Goal: Task Accomplishment & Management: Manage account settings

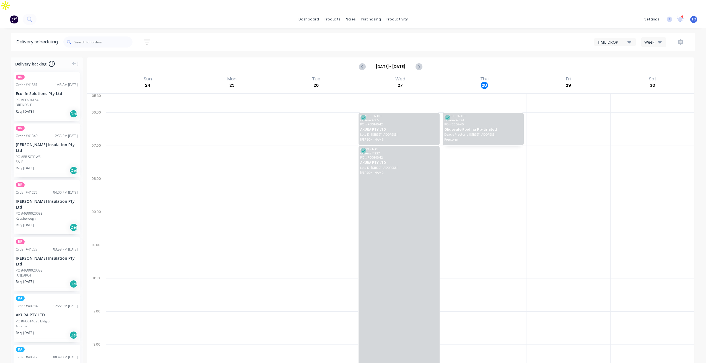
click at [649, 39] on div "Week" at bounding box center [652, 42] width 16 height 6
click at [652, 62] on div "Vehicle" at bounding box center [668, 67] width 55 height 11
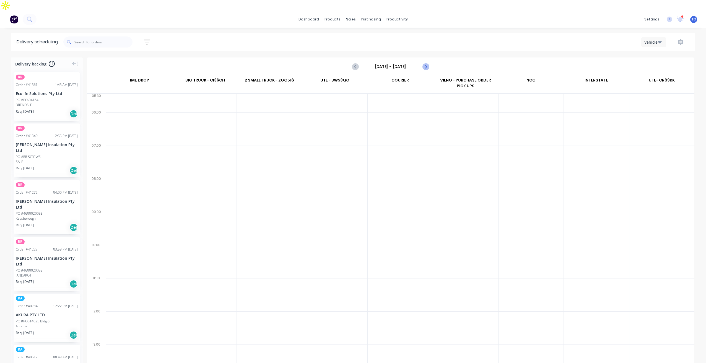
click at [426, 64] on icon "Next page" at bounding box center [425, 66] width 2 height 4
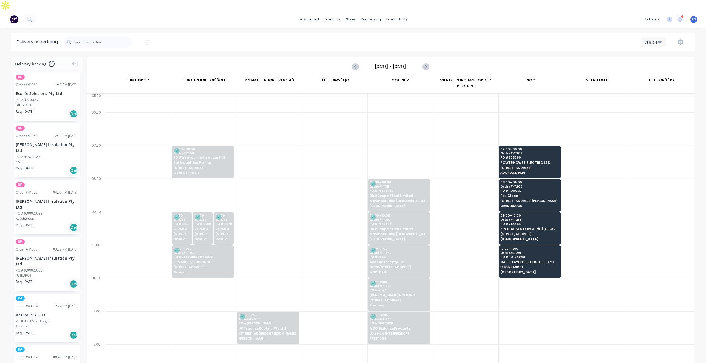
click at [387, 62] on input "Monday - 25/08/25" at bounding box center [390, 66] width 55 height 8
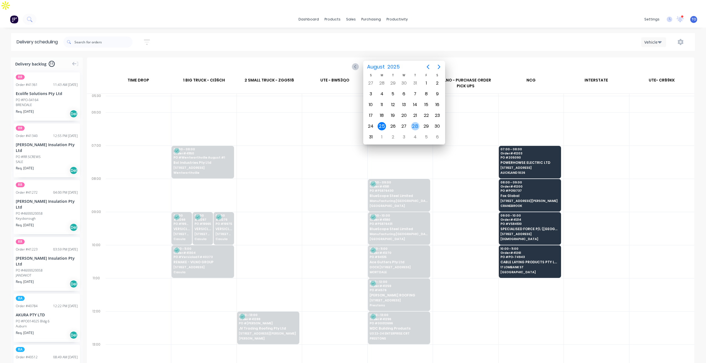
click at [418, 126] on div "28" at bounding box center [415, 126] width 8 height 8
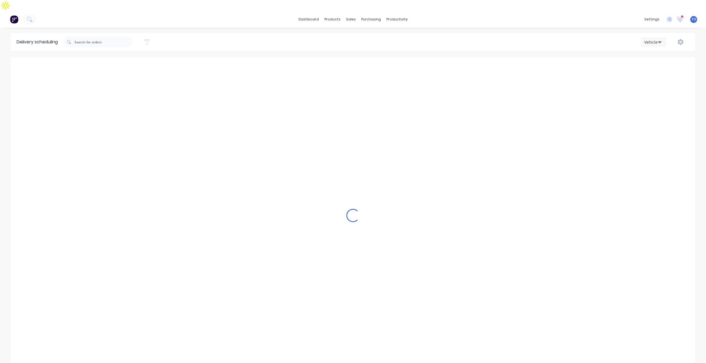
type input "Thursday - 28/08/25"
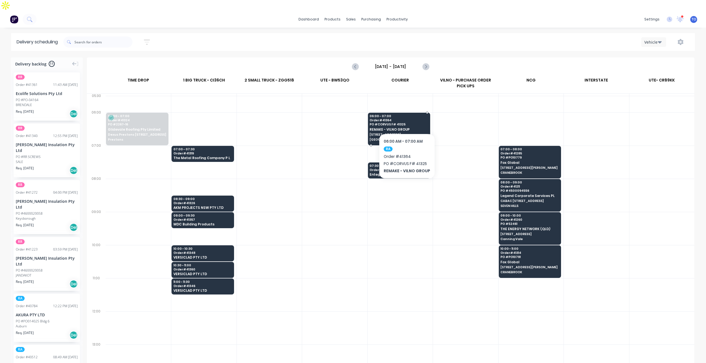
click at [406, 128] on span "REMAKE - VILNO GROUP" at bounding box center [398, 130] width 58 height 4
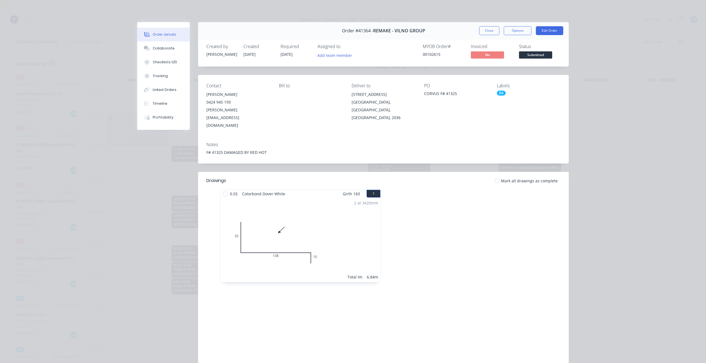
drag, startPoint x: 566, startPoint y: 181, endPoint x: 443, endPoint y: 66, distance: 168.4
click at [566, 190] on div "0.55 Colorbond Dover White Girth 183 1 0 35 138 10 0 35 138 10 2 at 3420mm Tota…" at bounding box center [383, 239] width 371 height 98
click at [161, 48] on div "Collaborate" at bounding box center [164, 48] width 22 height 5
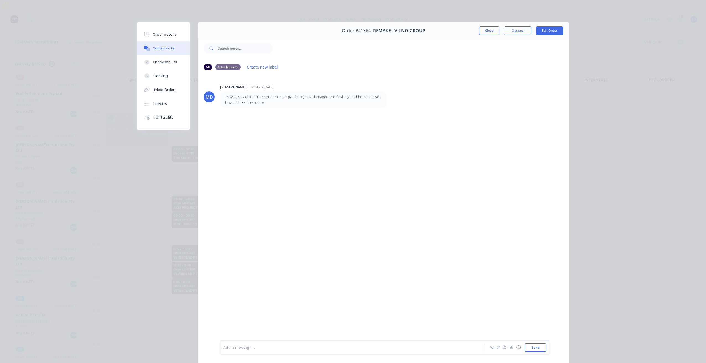
click at [255, 350] on div at bounding box center [344, 348] width 242 height 6
click at [486, 32] on button "Close" at bounding box center [489, 30] width 20 height 9
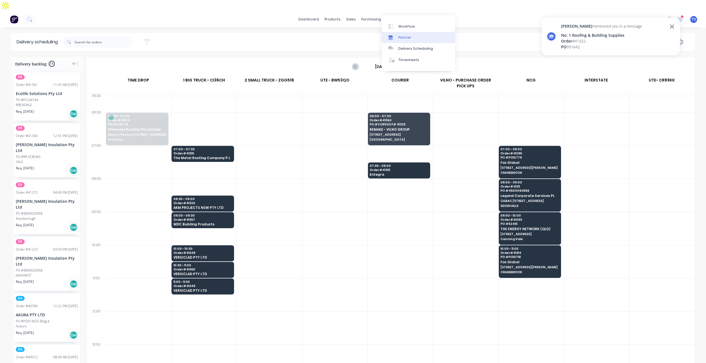
click at [407, 38] on div "Planner" at bounding box center [404, 37] width 13 height 5
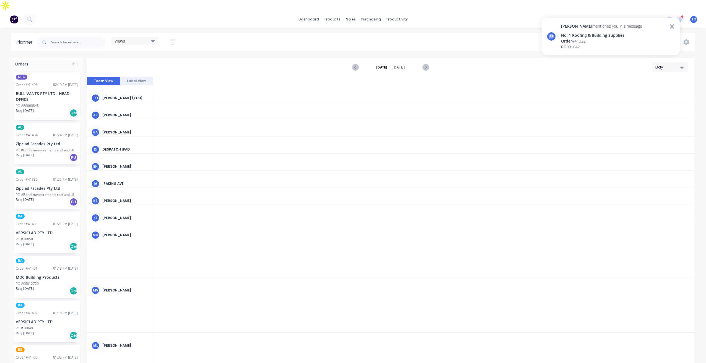
scroll to position [0, 1239]
click at [668, 59] on div "[PERSON_NAME] mentioned you in a message No: 1 Roofing & Building Supplies Orde…" at bounding box center [610, 39] width 138 height 42
click at [671, 25] on icon at bounding box center [671, 26] width 5 height 7
click at [673, 64] on div "Day" at bounding box center [667, 67] width 25 height 6
click at [652, 88] on div "Week" at bounding box center [660, 93] width 55 height 11
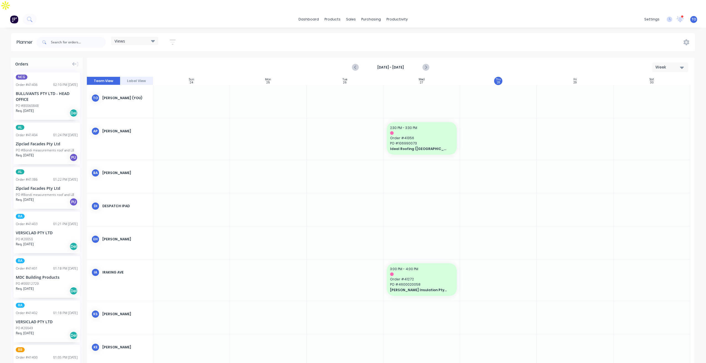
click at [668, 64] on div "Week" at bounding box center [667, 67] width 25 height 6
click at [644, 88] on div "Week" at bounding box center [660, 93] width 55 height 11
click at [169, 37] on button "button" at bounding box center [173, 42] width 18 height 11
click at [160, 77] on div "Show/Hide orders" at bounding box center [143, 80] width 38 height 6
click at [147, 90] on div "All" at bounding box center [165, 93] width 55 height 6
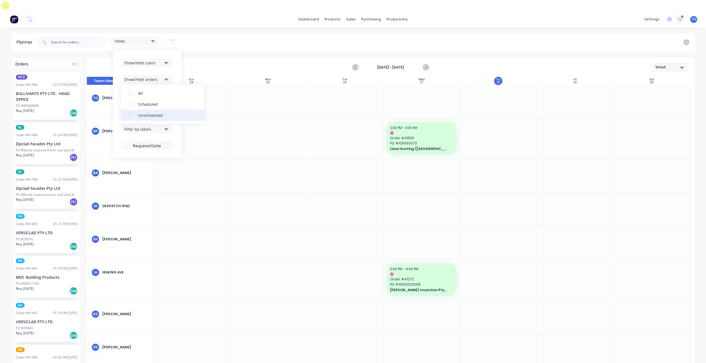
drag, startPoint x: 147, startPoint y: 104, endPoint x: 162, endPoint y: 68, distance: 39.1
click at [147, 112] on div "Unscheduled" at bounding box center [165, 115] width 55 height 6
click at [166, 62] on icon "button" at bounding box center [166, 63] width 4 height 2
click at [140, 90] on div "All" at bounding box center [165, 93] width 55 height 6
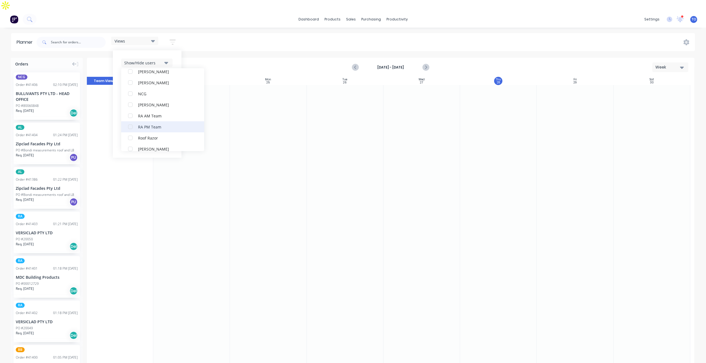
scroll to position [166, 0]
click at [136, 88] on button "RA PM Team" at bounding box center [162, 93] width 83 height 11
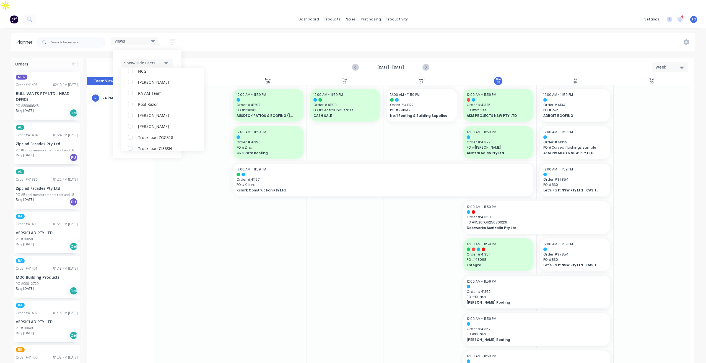
scroll to position [11, 0]
click at [177, 50] on div "Show/Hide users All RA PM Team [PERSON_NAME] (You) [PERSON_NAME] [PERSON_NAME] …" at bounding box center [147, 104] width 69 height 108
click at [165, 76] on icon "button" at bounding box center [166, 79] width 4 height 6
click at [169, 75] on button "Show/Hide orders" at bounding box center [146, 79] width 51 height 8
click at [157, 93] on div "Filter by status" at bounding box center [143, 96] width 38 height 6
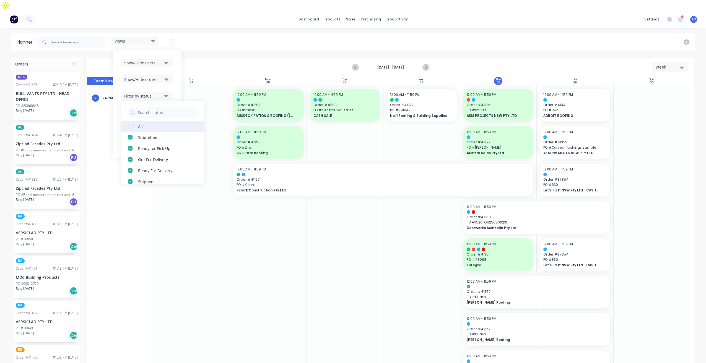
click at [145, 123] on div "All" at bounding box center [165, 126] width 55 height 6
click at [178, 75] on div "Show/Hide users Show/Hide orders Filter by status All Draft Quote Archived Deli…" at bounding box center [147, 104] width 69 height 108
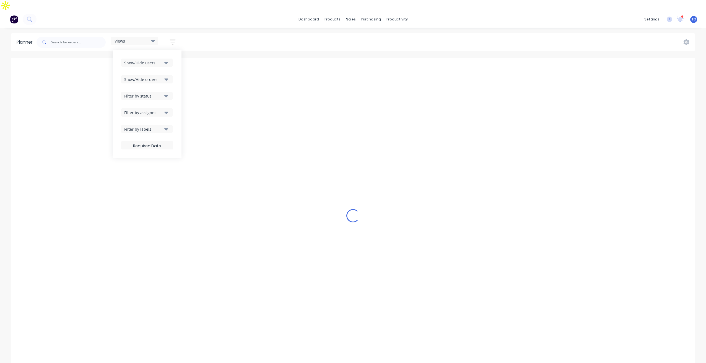
click at [162, 92] on button "Filter by status" at bounding box center [146, 96] width 51 height 8
click at [181, 84] on div "Show/Hide users Show/Hide orders Filter by status All Draft Quote Archived Deli…" at bounding box center [147, 104] width 69 height 108
click at [157, 110] on div "Filter by assignee" at bounding box center [143, 113] width 38 height 6
click at [175, 81] on div "Show/Hide users Show/Hide orders Filter by status Filter by assignee All Unassi…" at bounding box center [147, 104] width 69 height 108
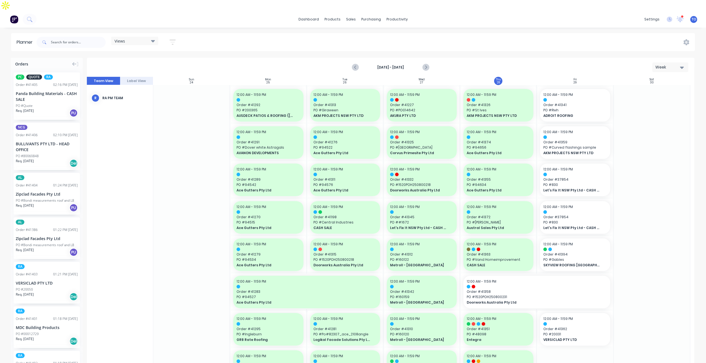
click at [531, 34] on div "Views Save new view None (Default) edit Iraking edit kyle edit Michael's View e…" at bounding box center [364, 42] width 659 height 17
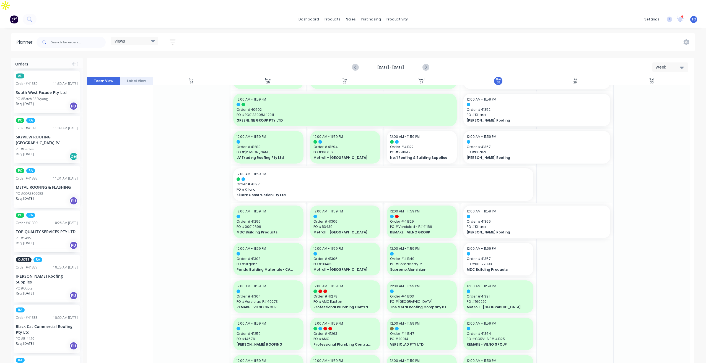
scroll to position [415, 0]
drag, startPoint x: 32, startPoint y: 126, endPoint x: 557, endPoint y: 118, distance: 525.1
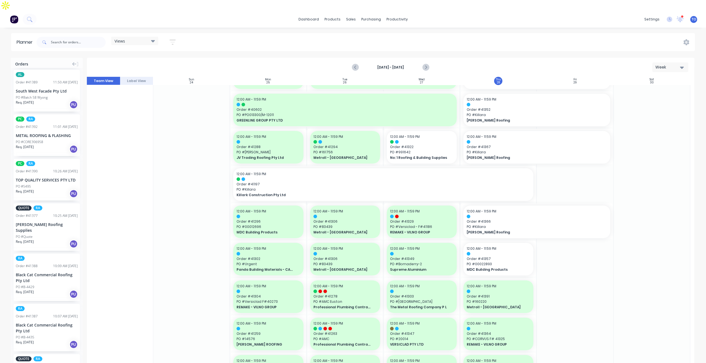
drag, startPoint x: 30, startPoint y: 121, endPoint x: 565, endPoint y: 120, distance: 534.8
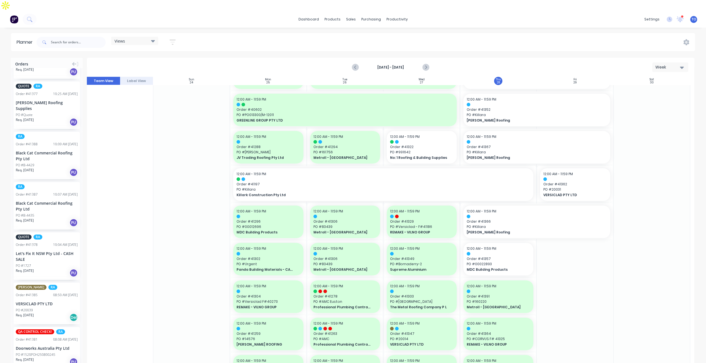
scroll to position [498, 0]
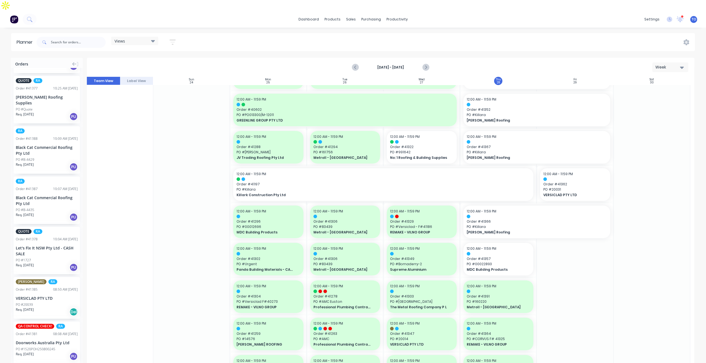
click at [42, 195] on div "Black Cat Commercial Roofing Pty Ltd" at bounding box center [47, 201] width 62 height 12
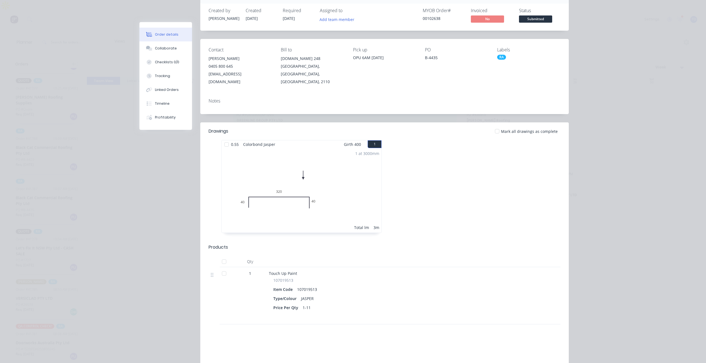
scroll to position [22, 0]
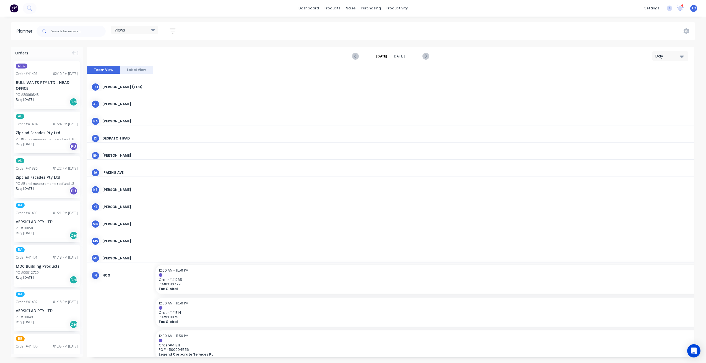
scroll to position [0, 1239]
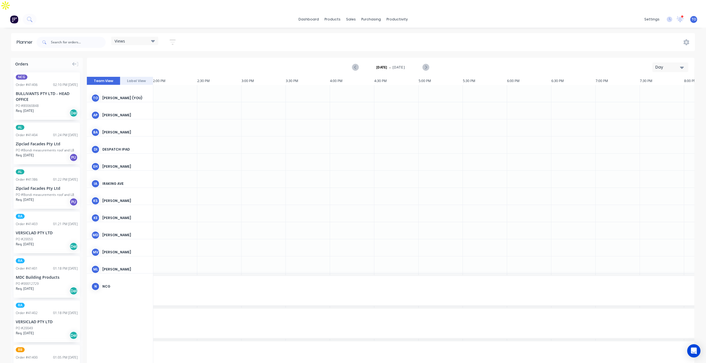
click at [673, 64] on div "Day" at bounding box center [667, 67] width 25 height 6
click at [658, 88] on div "Week" at bounding box center [660, 93] width 55 height 11
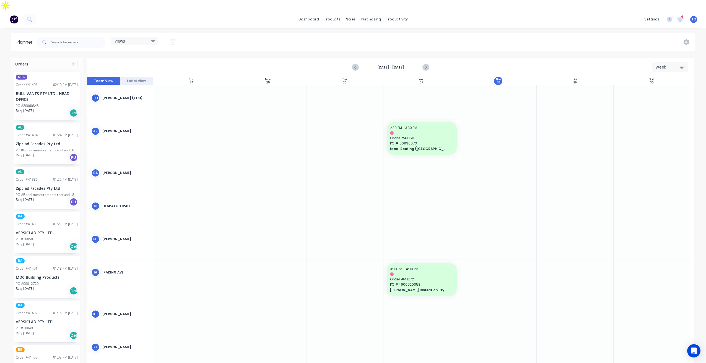
click at [167, 37] on button "button" at bounding box center [173, 42] width 18 height 11
click at [157, 77] on div "Show/Hide orders" at bounding box center [143, 80] width 38 height 6
click at [142, 90] on div "All" at bounding box center [165, 93] width 55 height 6
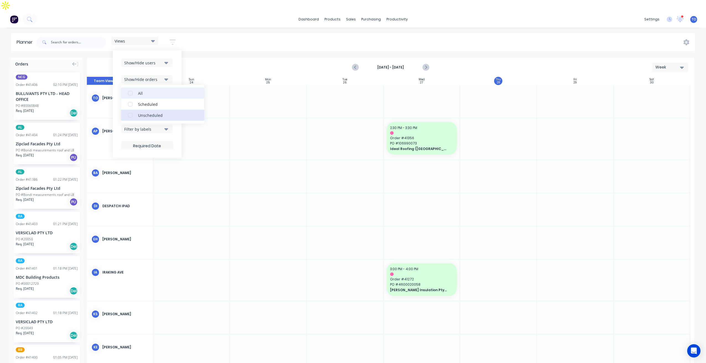
click at [141, 112] on div "Unscheduled" at bounding box center [165, 115] width 55 height 6
click at [165, 60] on icon "button" at bounding box center [166, 63] width 4 height 6
click at [144, 90] on div "All" at bounding box center [165, 93] width 55 height 6
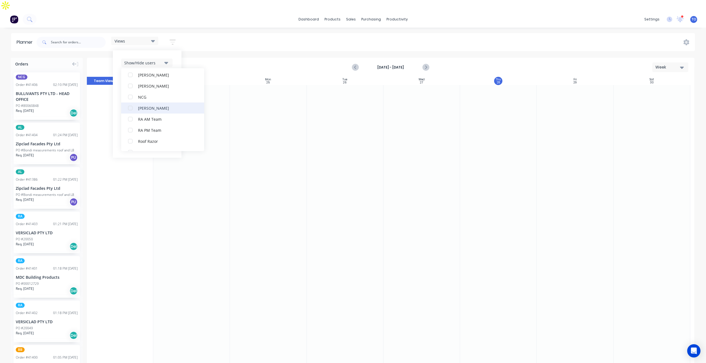
scroll to position [138, 0]
click at [160, 118] on div "RA PM Team" at bounding box center [165, 121] width 55 height 6
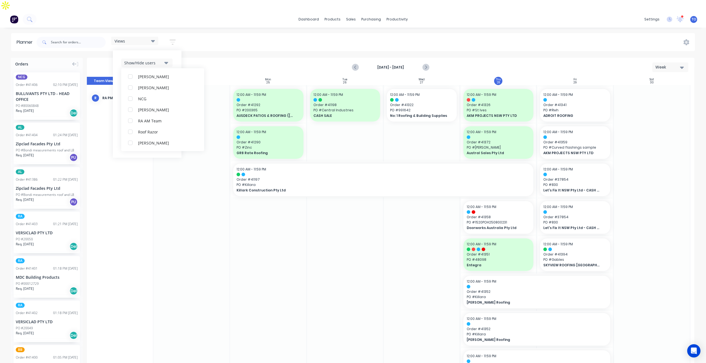
scroll to position [0, 0]
click at [176, 50] on div "Show/Hide users All RA PM Team [PERSON_NAME] (You) [PERSON_NAME] [PERSON_NAME] …" at bounding box center [147, 104] width 69 height 108
click at [162, 75] on button "Show/Hide orders" at bounding box center [146, 79] width 51 height 8
click at [180, 55] on div "Show/Hide users Show/Hide orders All Scheduled Unscheduled Filter by status Fil…" at bounding box center [147, 104] width 69 height 108
click at [163, 93] on div "Filter by status" at bounding box center [143, 96] width 38 height 6
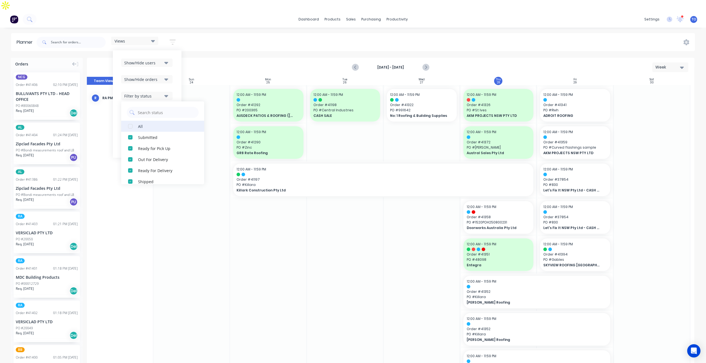
click at [137, 121] on button "All" at bounding box center [162, 126] width 83 height 11
click at [175, 75] on div "Show/Hide users Show/Hide orders Filter by status All Draft Quote Archived Deli…" at bounding box center [147, 104] width 69 height 108
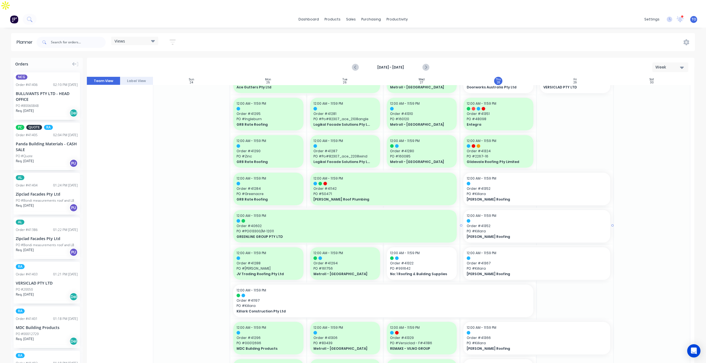
scroll to position [166, 0]
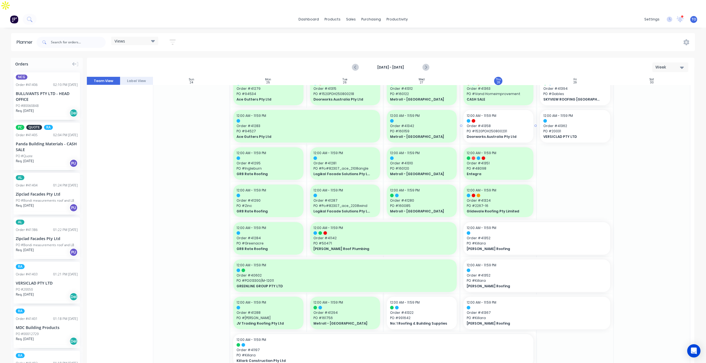
click at [507, 129] on span "PO # 1520POH250800231" at bounding box center [497, 131] width 63 height 5
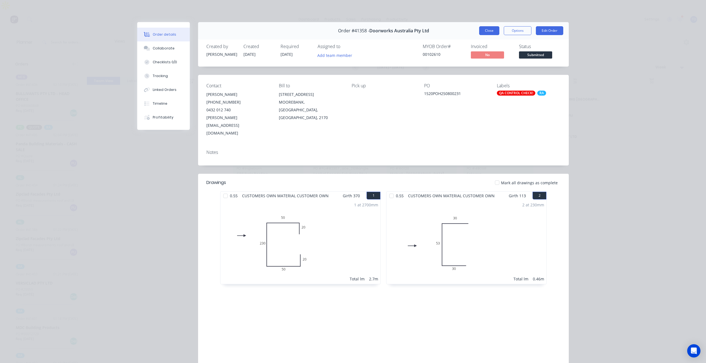
click at [484, 31] on button "Close" at bounding box center [489, 30] width 20 height 9
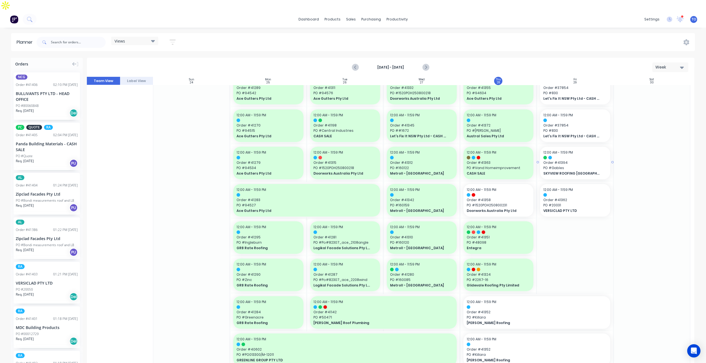
scroll to position [83, 0]
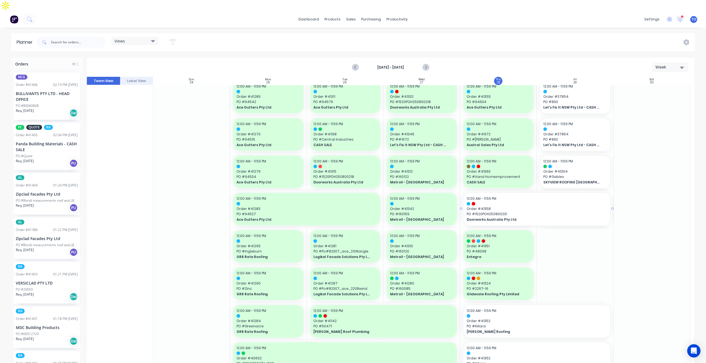
drag, startPoint x: 534, startPoint y: 198, endPoint x: 542, endPoint y: 197, distance: 8.4
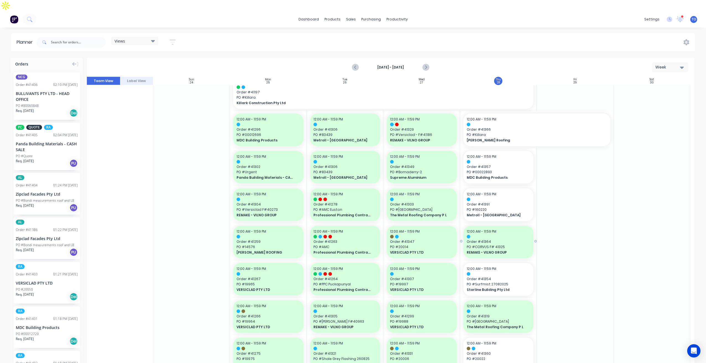
scroll to position [387, 0]
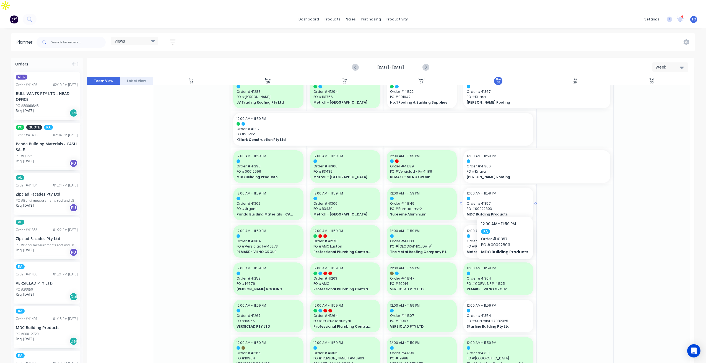
click at [503, 207] on span "PO # 00022893" at bounding box center [497, 209] width 63 height 5
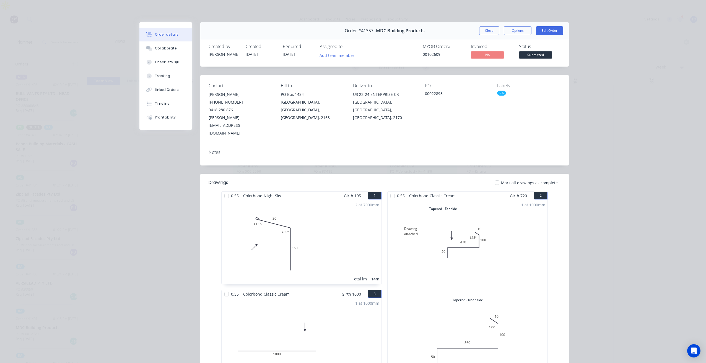
drag, startPoint x: 492, startPoint y: 35, endPoint x: 648, endPoint y: 99, distance: 168.7
click at [648, 99] on div "Order details Collaborate Checklists 0/0 Tracking Linked Orders Timeline Profit…" at bounding box center [353, 181] width 706 height 363
click at [486, 31] on button "Close" at bounding box center [489, 30] width 20 height 9
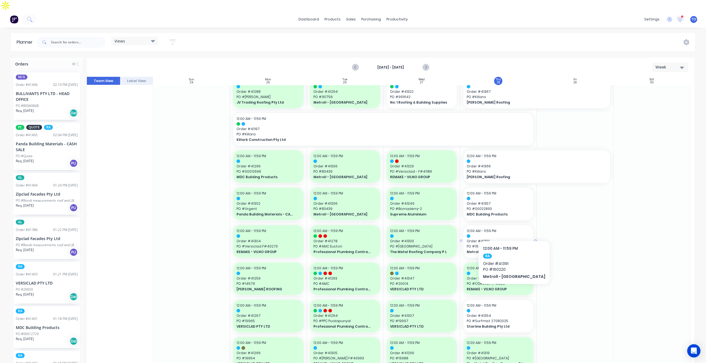
click at [502, 234] on div at bounding box center [497, 236] width 63 height 4
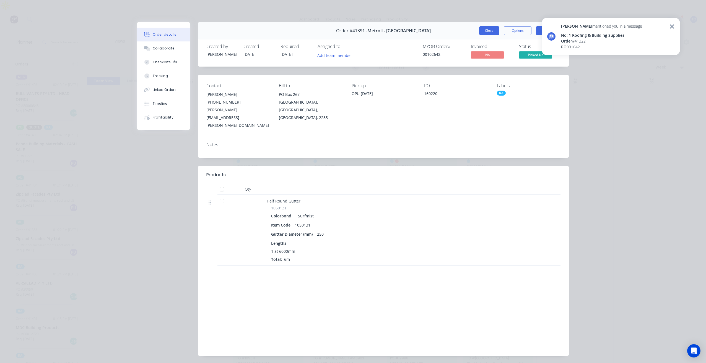
click at [482, 34] on button "Close" at bounding box center [489, 30] width 20 height 9
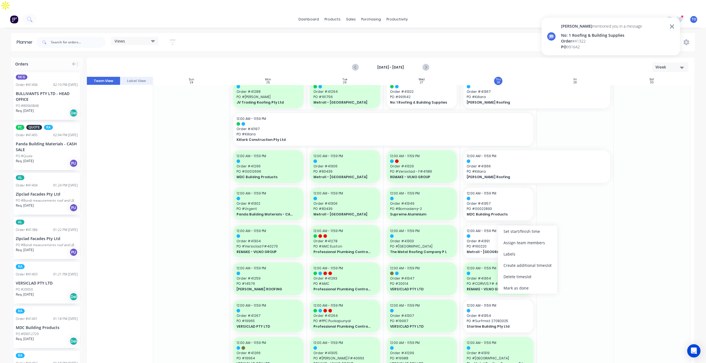
click at [510, 286] on div "Mark as done" at bounding box center [527, 288] width 59 height 11
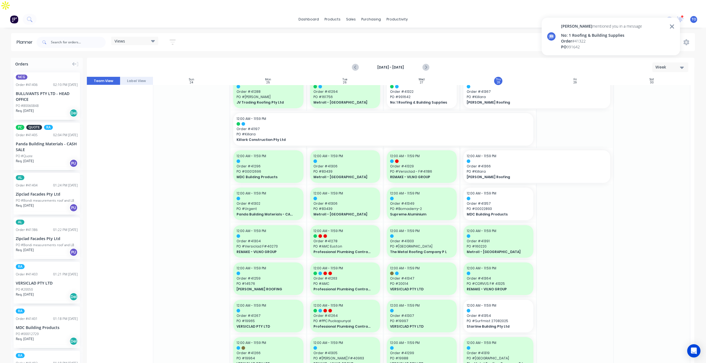
click at [628, 40] on div "[PERSON_NAME] mentioned you in a message No: 1 Roofing & Building Supplies Orde…" at bounding box center [610, 37] width 138 height 38
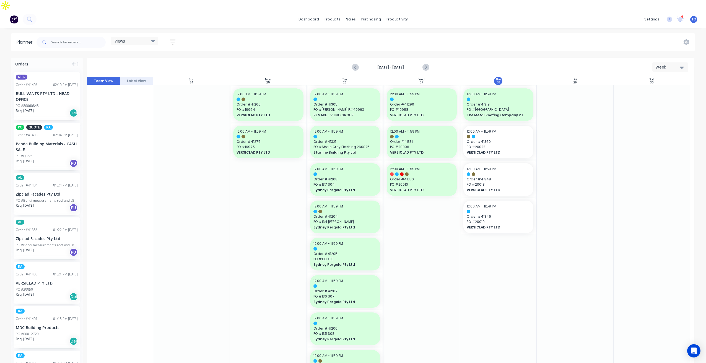
scroll to position [470, 0]
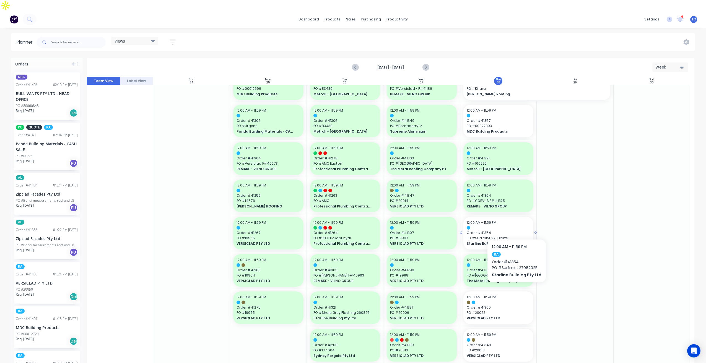
click at [515, 231] on span "Order # 41354" at bounding box center [497, 233] width 63 height 5
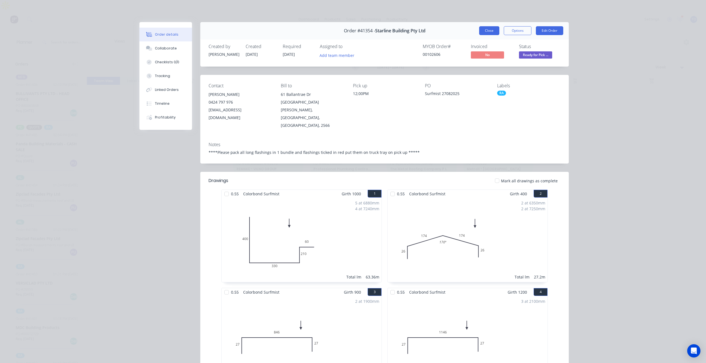
click at [487, 33] on button "Close" at bounding box center [489, 30] width 20 height 9
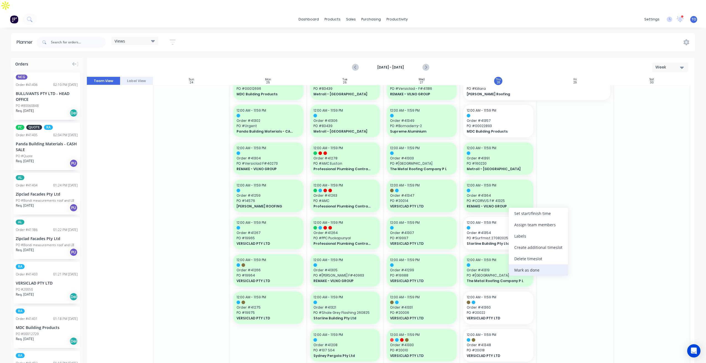
click at [529, 272] on div "Mark as done" at bounding box center [537, 270] width 59 height 11
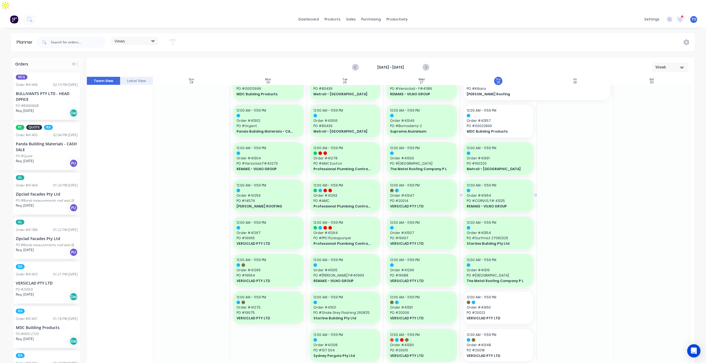
scroll to position [415, 0]
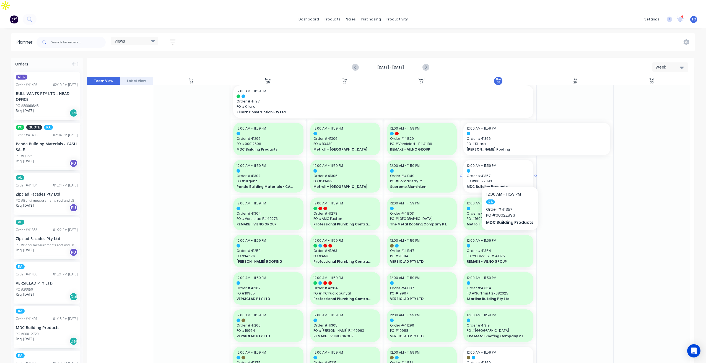
click at [508, 179] on span "PO # 00022893" at bounding box center [497, 181] width 63 height 5
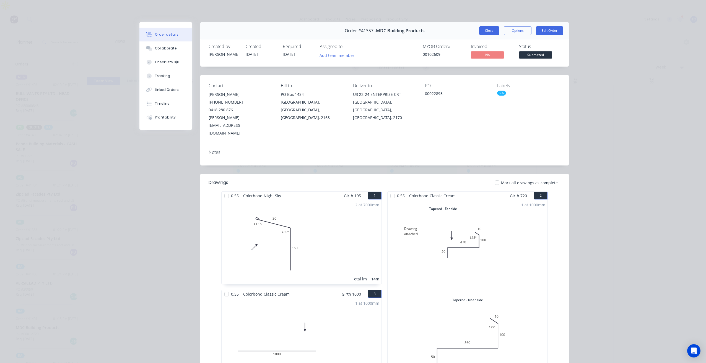
click at [486, 32] on button "Close" at bounding box center [489, 30] width 20 height 9
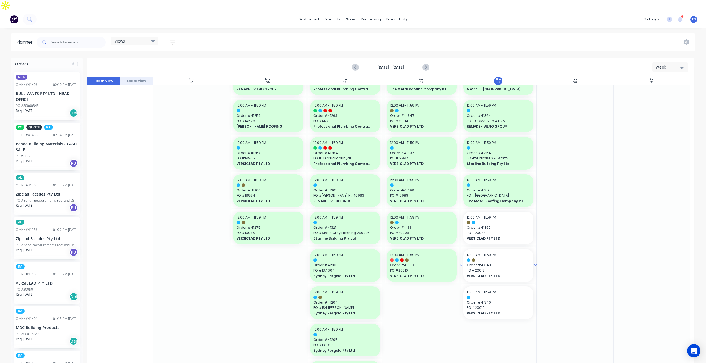
scroll to position [553, 0]
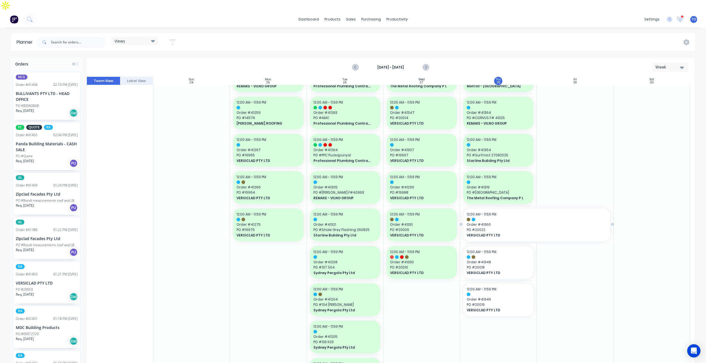
drag, startPoint x: 534, startPoint y: 212, endPoint x: 542, endPoint y: 210, distance: 8.2
drag, startPoint x: 539, startPoint y: 250, endPoint x: 575, endPoint y: 247, distance: 36.6
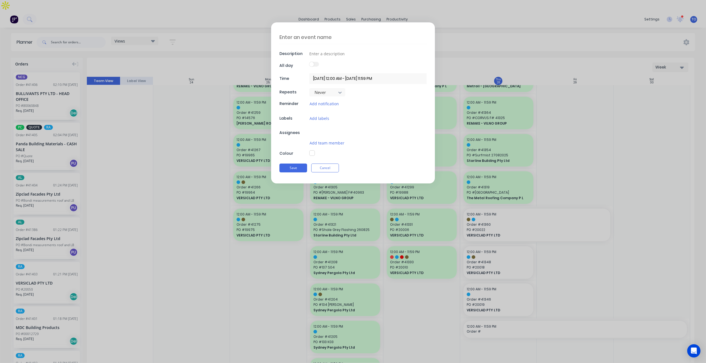
type textarea "x"
click at [331, 171] on button "Cancel" at bounding box center [325, 170] width 28 height 9
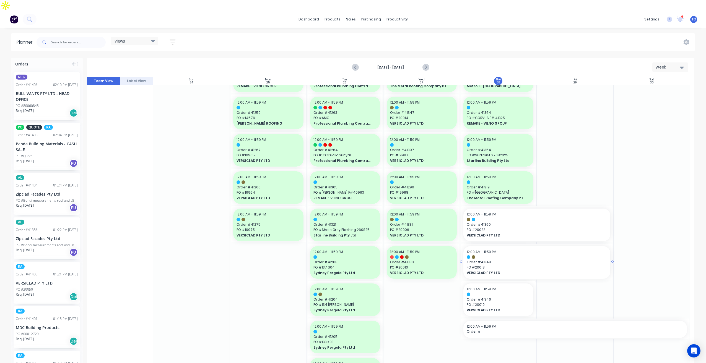
drag, startPoint x: 533, startPoint y: 250, endPoint x: 541, endPoint y: 280, distance: 30.6
drag, startPoint x: 535, startPoint y: 286, endPoint x: 566, endPoint y: 282, distance: 31.8
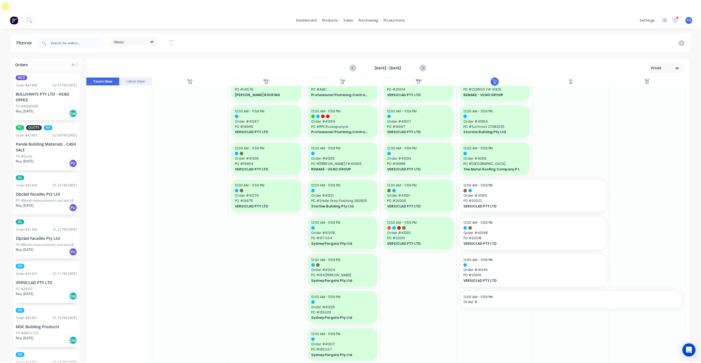
scroll to position [581, 0]
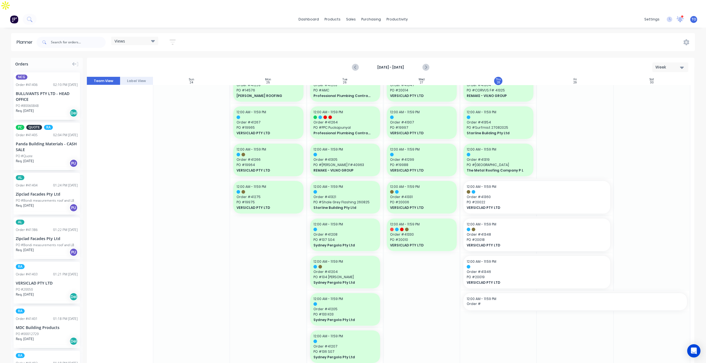
click at [682, 16] on icon at bounding box center [679, 18] width 5 height 5
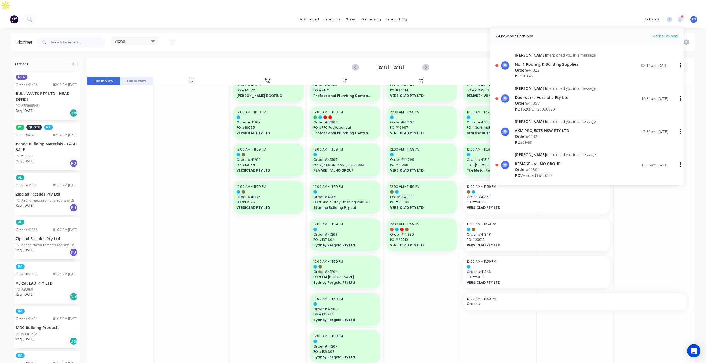
click at [544, 67] on div "Order # 41322" at bounding box center [555, 70] width 81 height 6
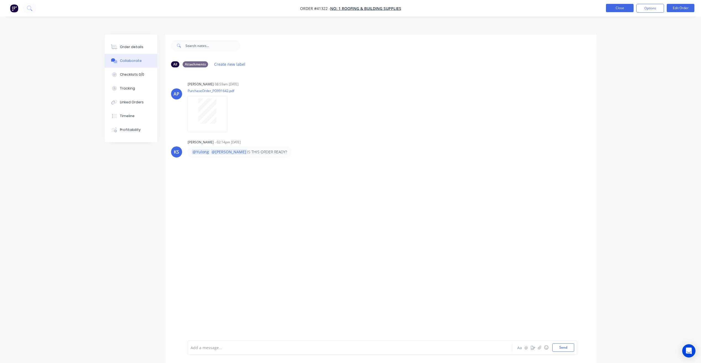
click at [623, 9] on button "Close" at bounding box center [620, 8] width 28 height 8
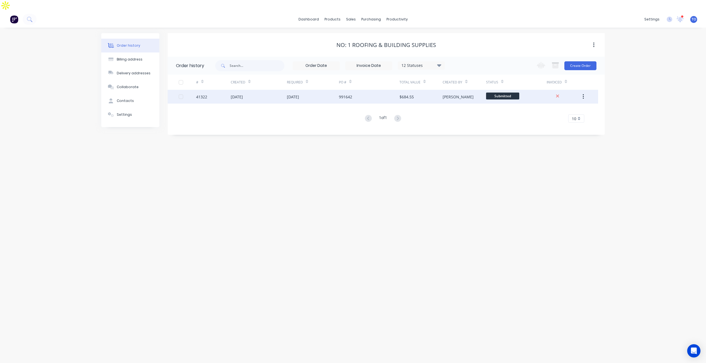
click at [245, 90] on div "[DATE]" at bounding box center [259, 97] width 56 height 14
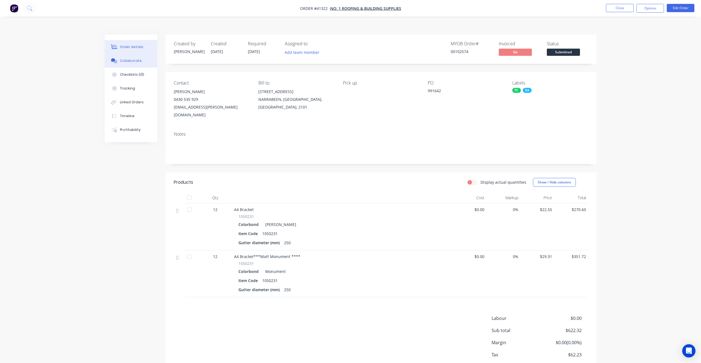
click at [128, 54] on button "Collaborate" at bounding box center [131, 61] width 53 height 14
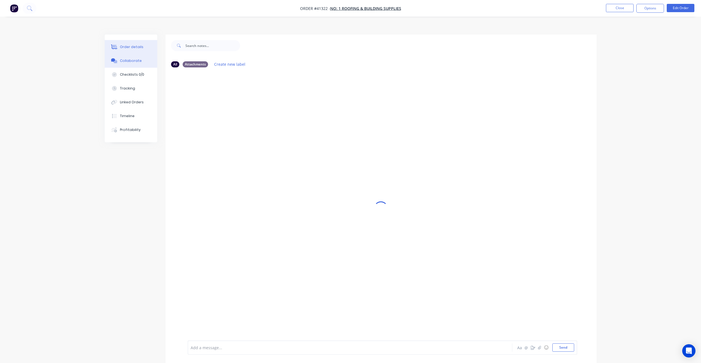
click at [130, 45] on div "Order details" at bounding box center [132, 47] width 24 height 5
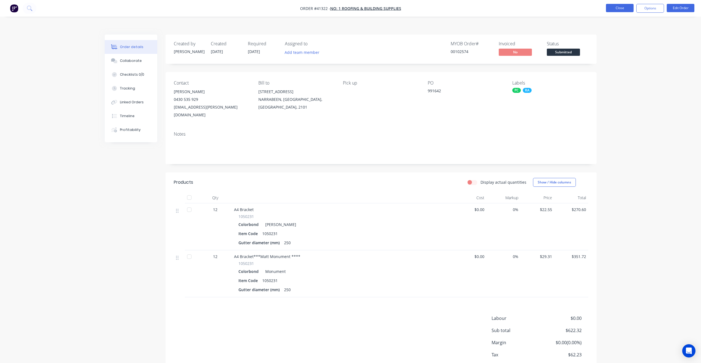
click at [615, 11] on button "Close" at bounding box center [620, 8] width 28 height 8
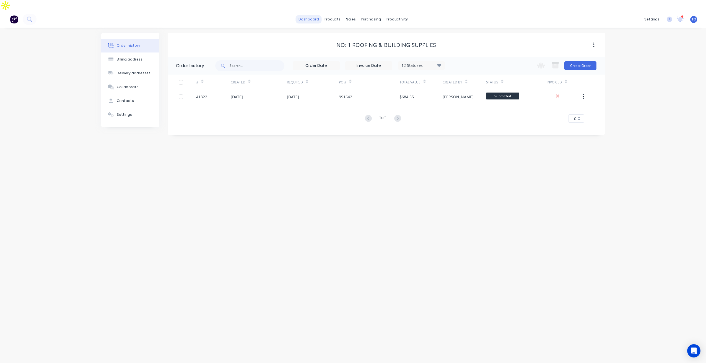
click at [321, 15] on link "dashboard" at bounding box center [309, 19] width 26 height 8
